Goal: Information Seeking & Learning: Learn about a topic

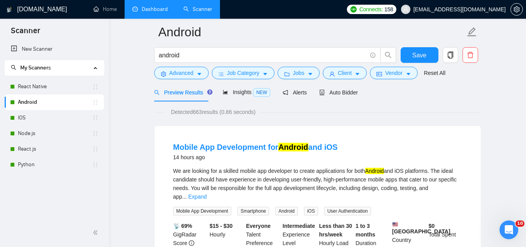
click at [153, 7] on link "Dashboard" at bounding box center [149, 9] width 35 height 7
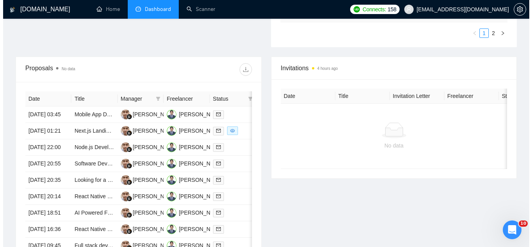
scroll to position [265, 0]
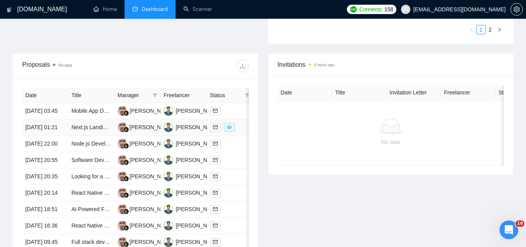
click at [98, 136] on td "Next.js Landing Page Redesign for E-commerce Site (Shopify Integration, Respons…" at bounding box center [91, 127] width 46 height 16
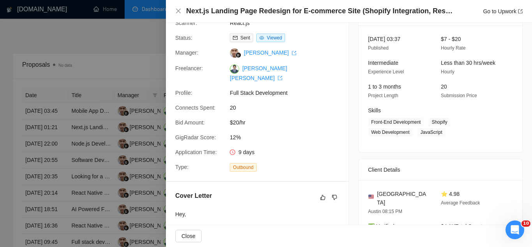
scroll to position [39, 0]
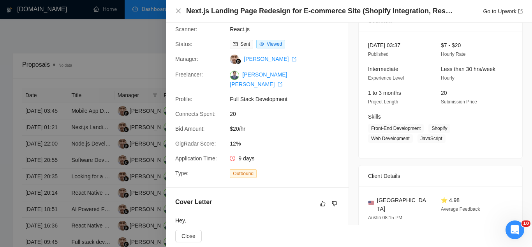
click at [138, 40] on div at bounding box center [266, 123] width 532 height 247
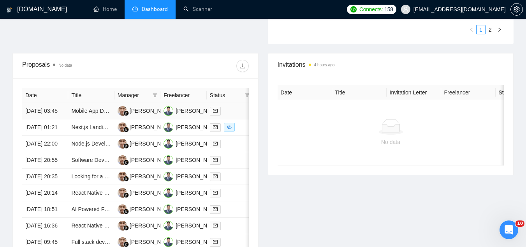
click at [100, 119] on td "Mobile App Development for Android and iOS" at bounding box center [91, 111] width 46 height 16
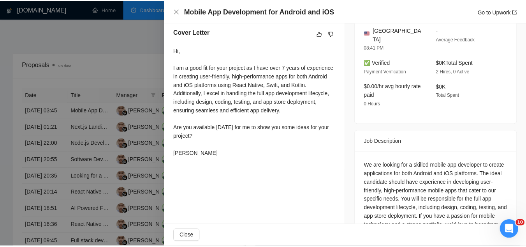
scroll to position [234, 0]
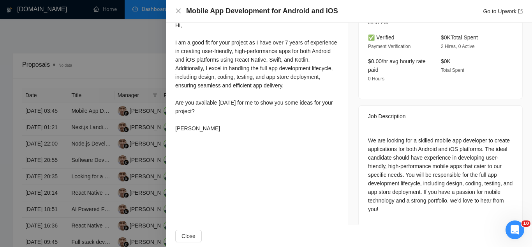
click at [136, 46] on div at bounding box center [266, 123] width 532 height 247
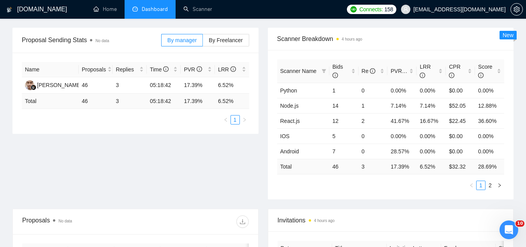
scroll to position [109, 0]
click at [461, 9] on span "[EMAIL_ADDRESS][DOMAIN_NAME]" at bounding box center [460, 9] width 92 height 0
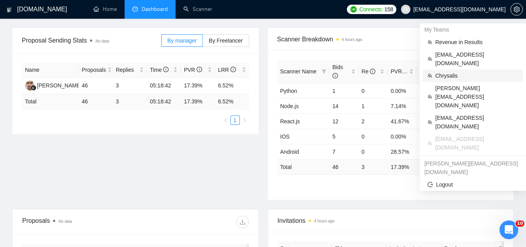
drag, startPoint x: 457, startPoint y: 66, endPoint x: 436, endPoint y: 72, distance: 21.5
click at [456, 71] on span "Chrysalis" at bounding box center [476, 75] width 83 height 9
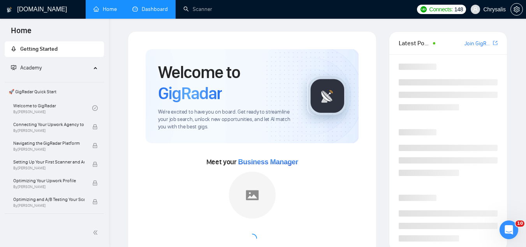
click at [157, 6] on link "Dashboard" at bounding box center [149, 9] width 35 height 7
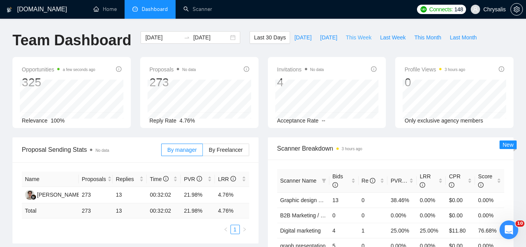
click at [356, 36] on span "This Week" at bounding box center [359, 37] width 26 height 9
type input "[DATE]"
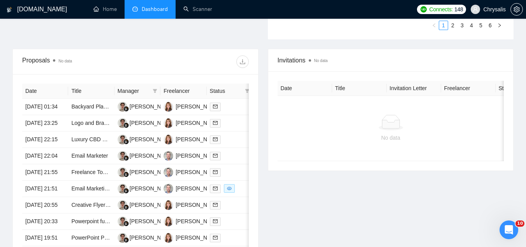
scroll to position [273, 0]
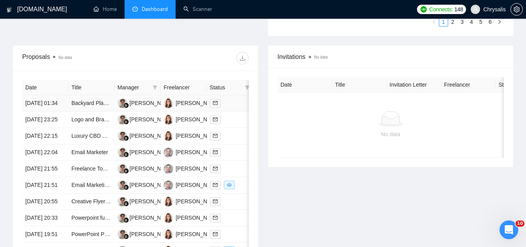
click at [106, 111] on td "Backyard Plant Design and Layout Expert Needed" at bounding box center [91, 103] width 46 height 16
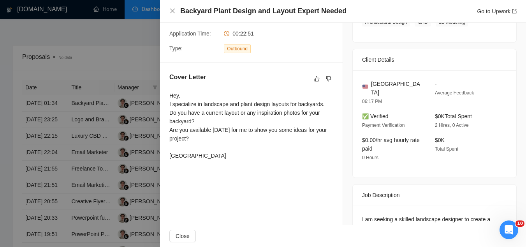
scroll to position [156, 0]
click at [88, 45] on div at bounding box center [263, 123] width 526 height 247
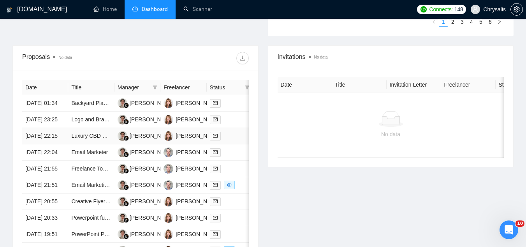
click at [99, 144] on td "Luxury CBD Product Brochure Design" at bounding box center [91, 136] width 46 height 16
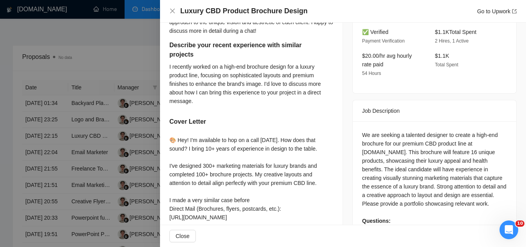
scroll to position [234, 0]
